Goal: Task Accomplishment & Management: Use online tool/utility

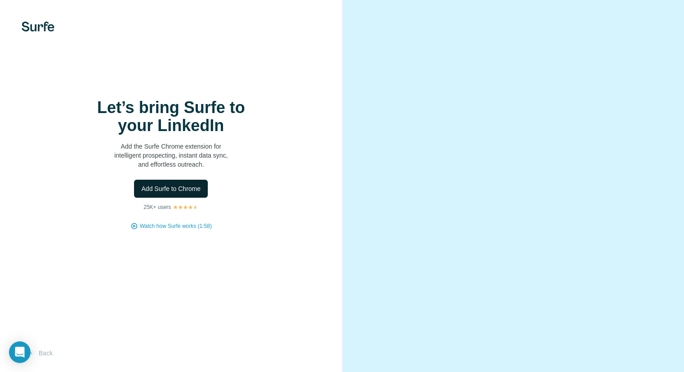
click at [153, 189] on span "Add Surfe to Chrome" at bounding box center [170, 188] width 59 height 9
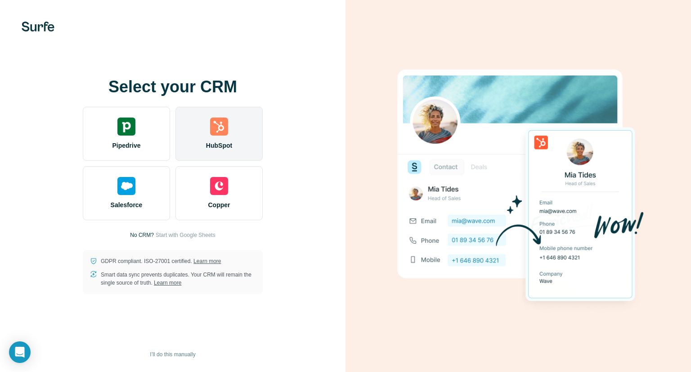
click at [218, 132] on img at bounding box center [219, 126] width 18 height 18
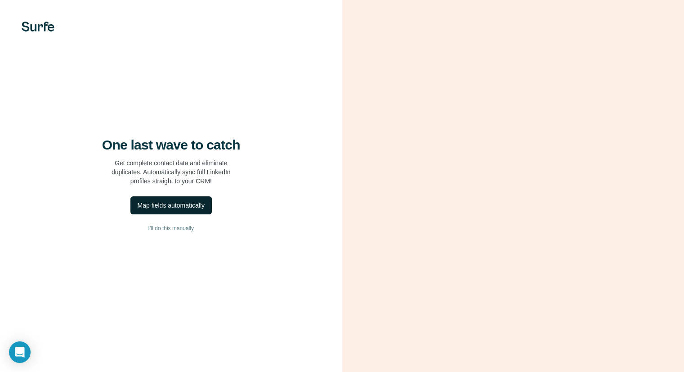
click at [172, 207] on div "Map fields automatically" at bounding box center [171, 205] width 67 height 9
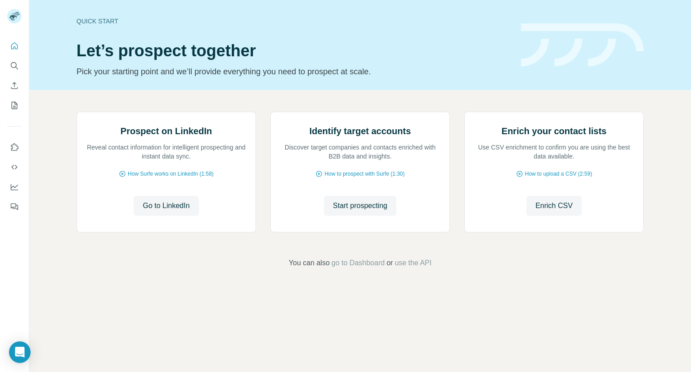
click at [157, 211] on span "Go to LinkedIn" at bounding box center [166, 205] width 47 height 11
click at [358, 211] on span "Start prospecting" at bounding box center [360, 205] width 54 height 11
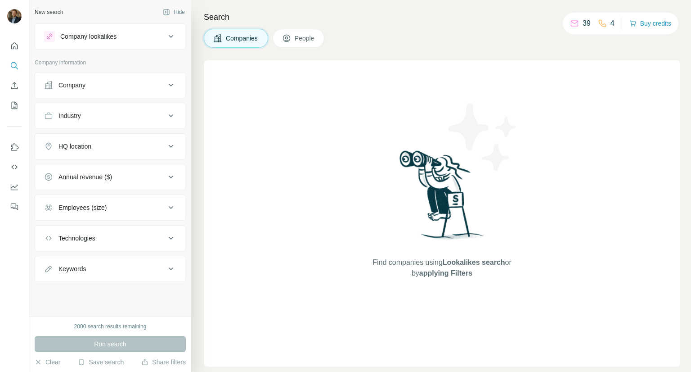
click at [140, 83] on div "Company" at bounding box center [105, 85] width 122 height 9
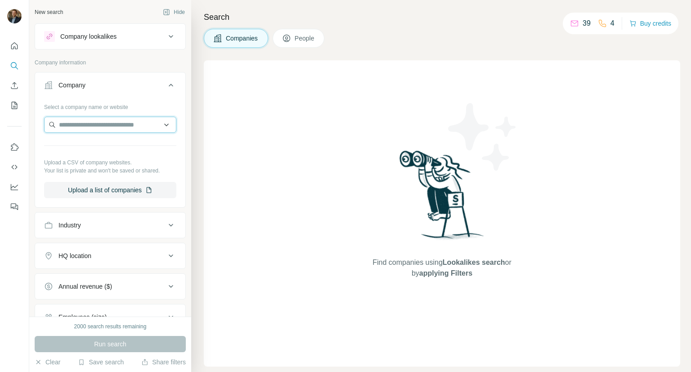
click at [115, 123] on input "text" at bounding box center [110, 125] width 132 height 16
type input "*******"
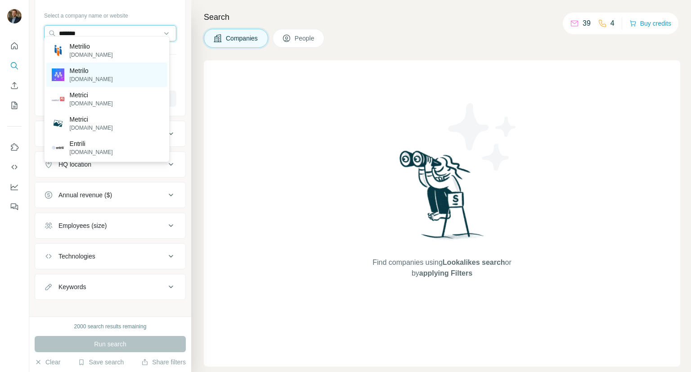
scroll to position [98, 0]
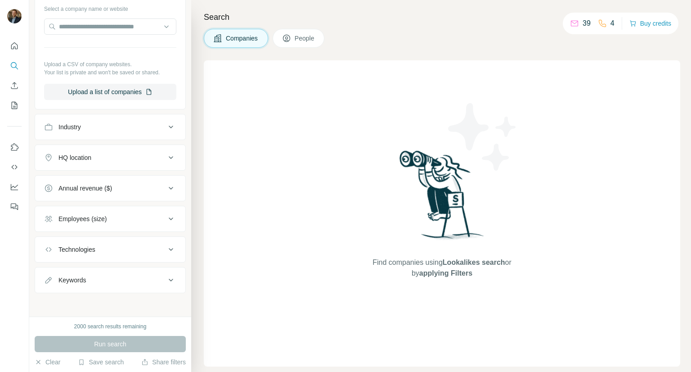
click at [221, 171] on div "Find companies using Lookalikes search or by applying Filters" at bounding box center [442, 213] width 477 height 306
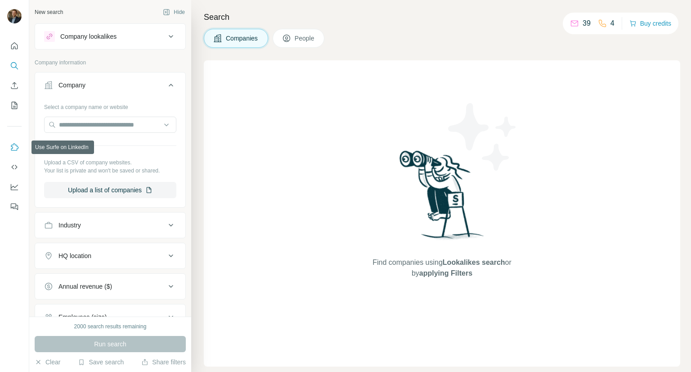
click at [17, 146] on icon "Use Surfe on LinkedIn" at bounding box center [15, 146] width 8 height 7
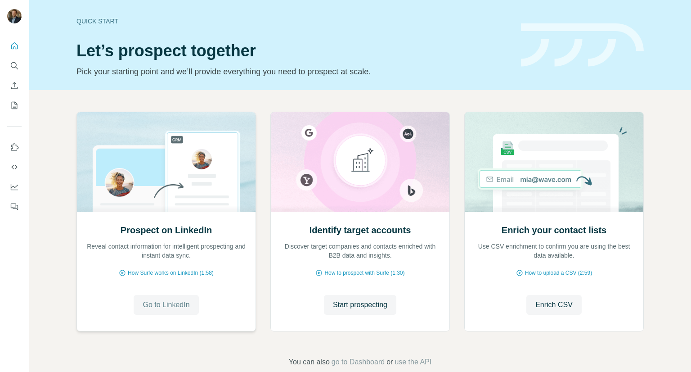
click at [185, 307] on span "Go to LinkedIn" at bounding box center [166, 304] width 47 height 11
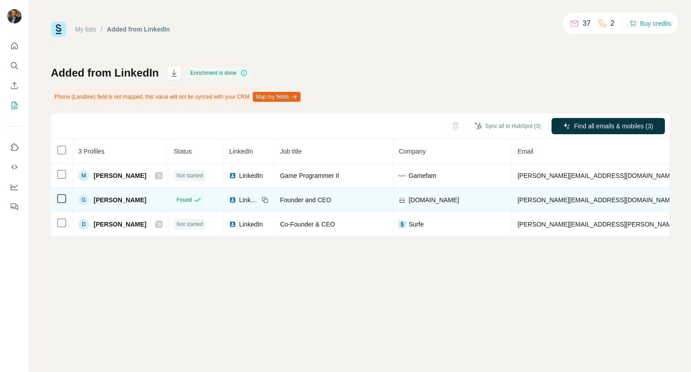
scroll to position [0, 144]
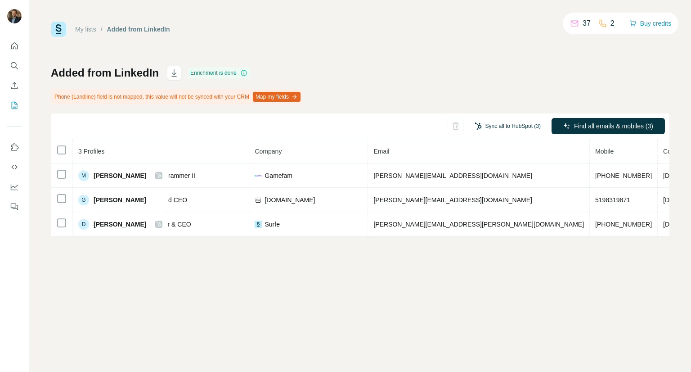
click at [527, 126] on button "Sync all to HubSpot (3)" at bounding box center [507, 126] width 79 height 14
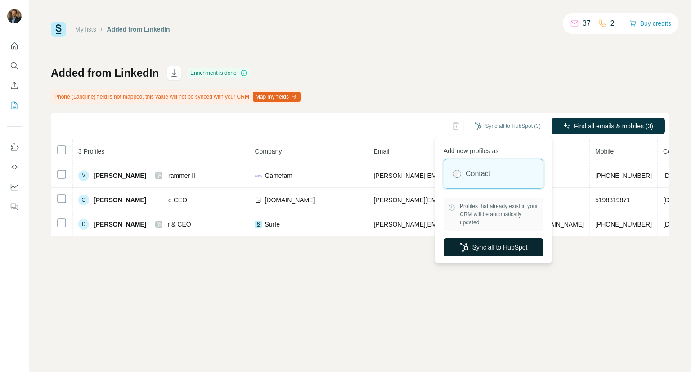
click at [482, 246] on button "Sync all to HubSpot" at bounding box center [494, 247] width 100 height 18
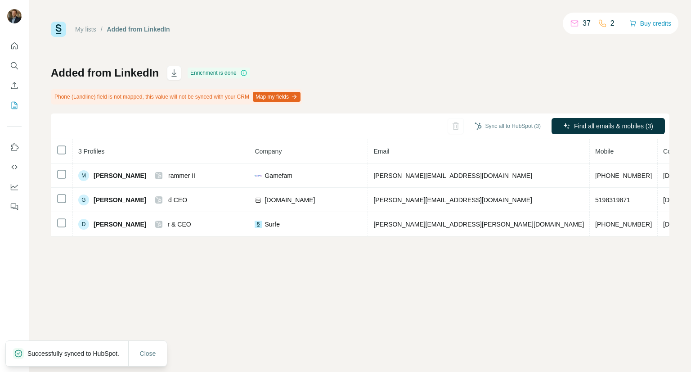
click at [293, 99] on button "Map my fields" at bounding box center [277, 97] width 48 height 10
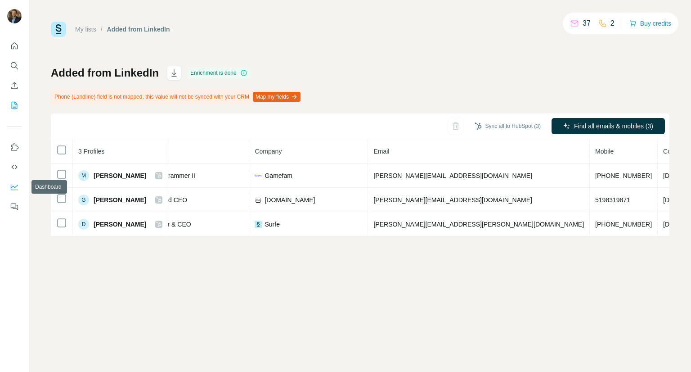
click at [14, 184] on icon "Dashboard" at bounding box center [14, 186] width 9 height 9
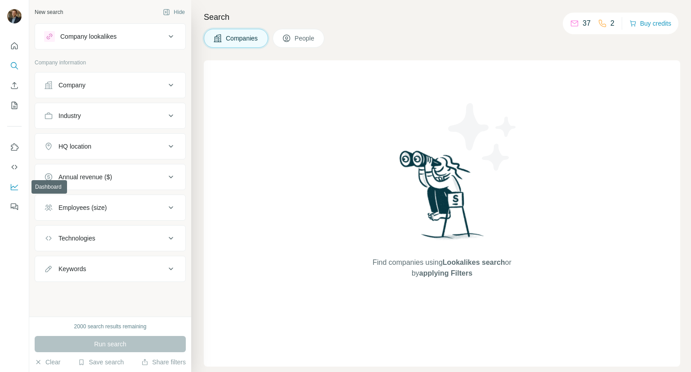
click at [17, 182] on icon "Dashboard" at bounding box center [14, 186] width 9 height 9
